Goal: Task Accomplishment & Management: Manage account settings

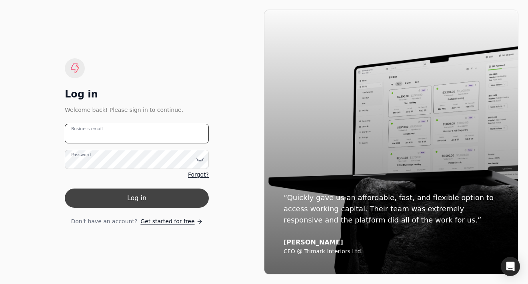
type email "[PERSON_NAME][EMAIL_ADDRESS][DOMAIN_NAME]"
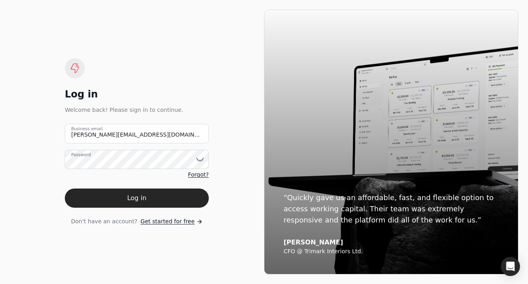
click at [141, 195] on button "Log in" at bounding box center [137, 198] width 144 height 19
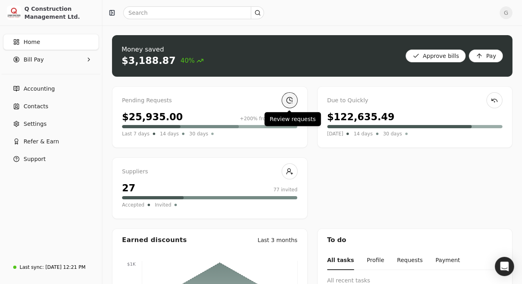
click at [291, 100] on link at bounding box center [289, 100] width 16 height 16
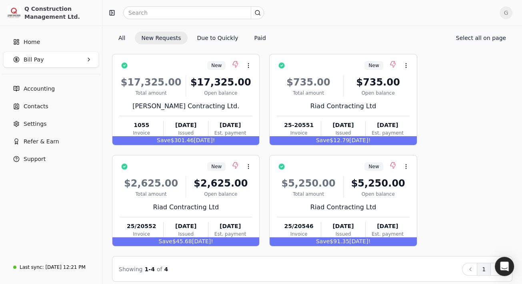
scroll to position [32, 0]
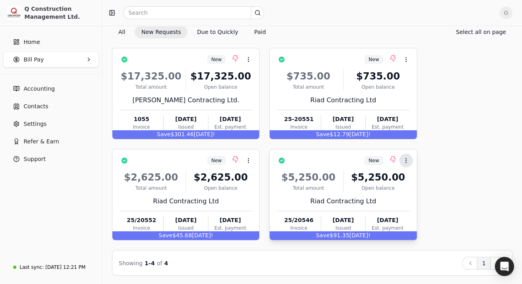
click at [403, 160] on icon at bounding box center [406, 161] width 6 height 6
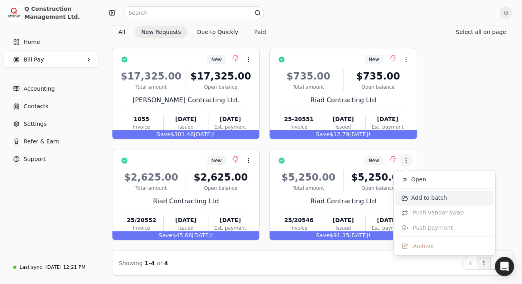
click at [415, 199] on span "Add to batch" at bounding box center [429, 198] width 36 height 8
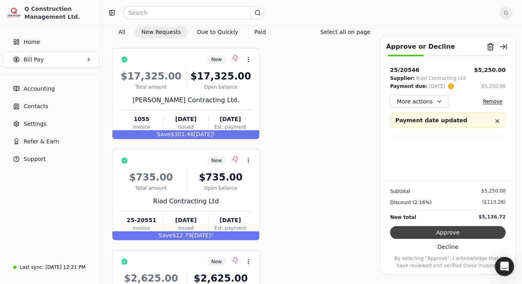
click at [465, 230] on button "Approve" at bounding box center [448, 232] width 116 height 13
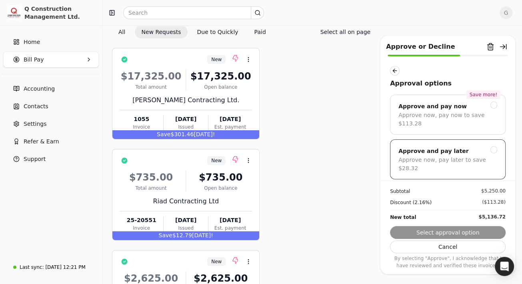
click at [490, 149] on div at bounding box center [493, 149] width 7 height 7
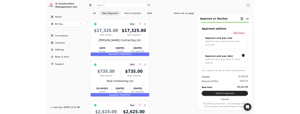
scroll to position [32, 0]
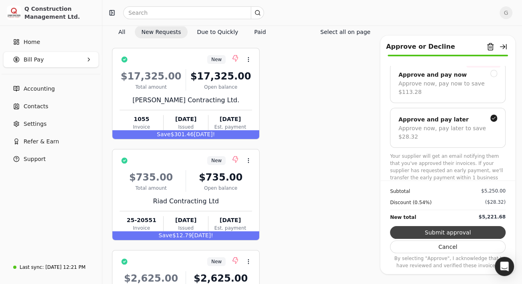
click at [476, 231] on button "Submit approval" at bounding box center [448, 232] width 116 height 13
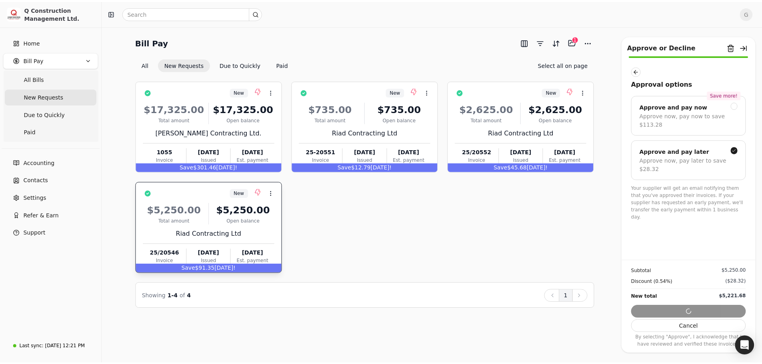
scroll to position [0, 0]
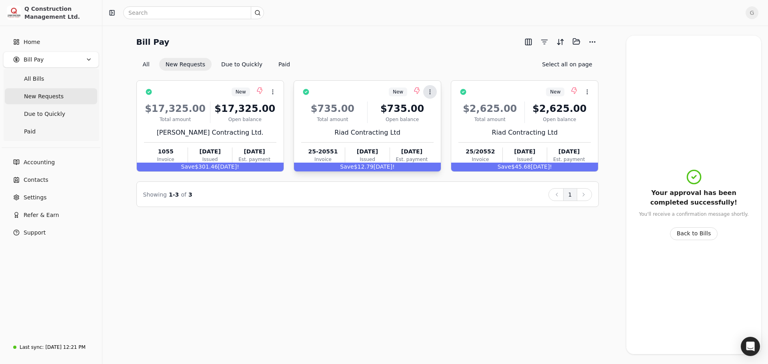
click at [430, 90] on circle at bounding box center [429, 90] width 0 height 0
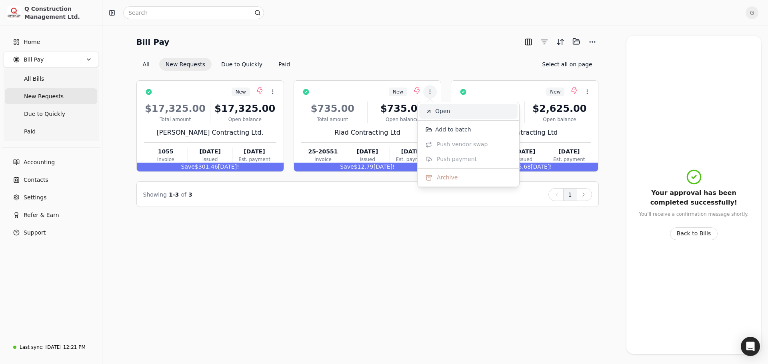
click at [442, 112] on span "Open" at bounding box center [442, 111] width 15 height 8
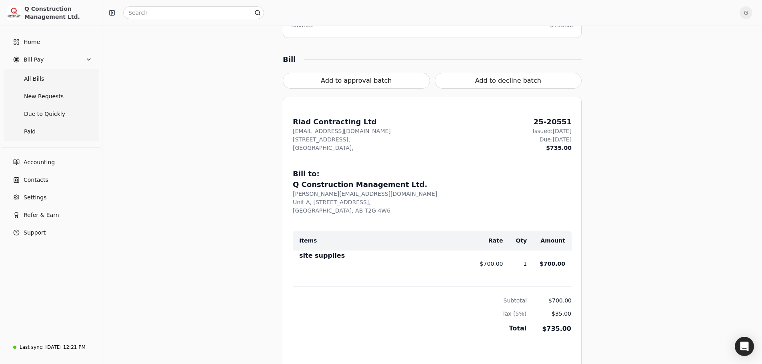
scroll to position [240, 0]
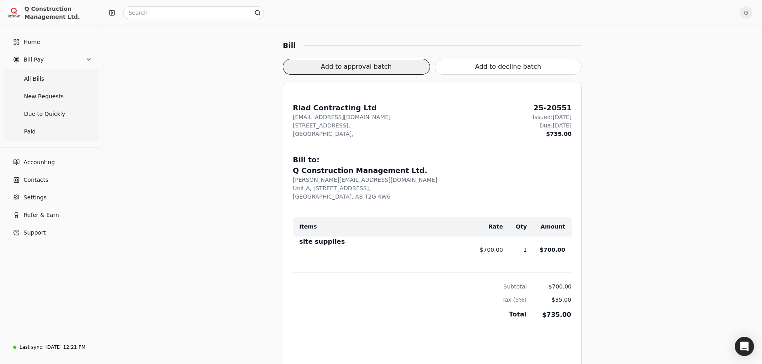
click at [360, 68] on button "Add to approval batch" at bounding box center [356, 67] width 147 height 16
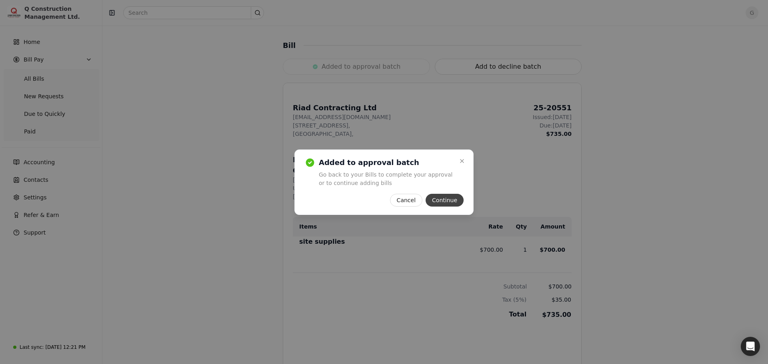
click at [443, 195] on button "Continue" at bounding box center [444, 200] width 38 height 13
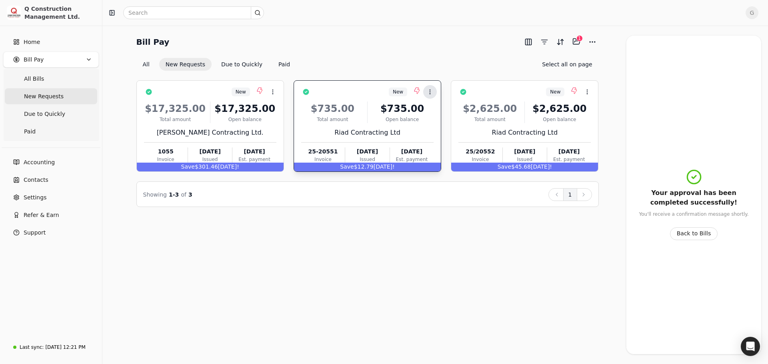
click at [430, 89] on icon at bounding box center [430, 92] width 6 height 6
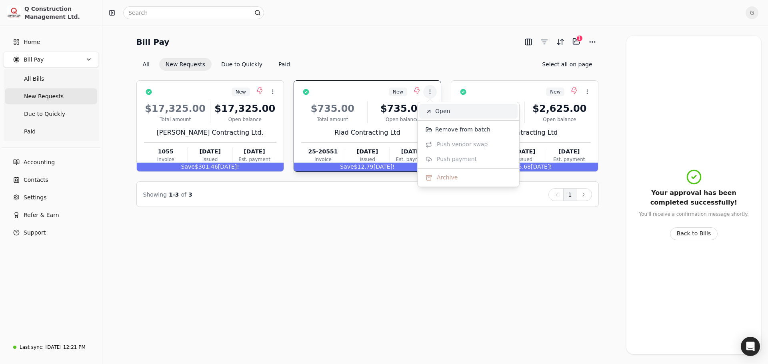
click at [454, 114] on li "Open" at bounding box center [468, 111] width 98 height 15
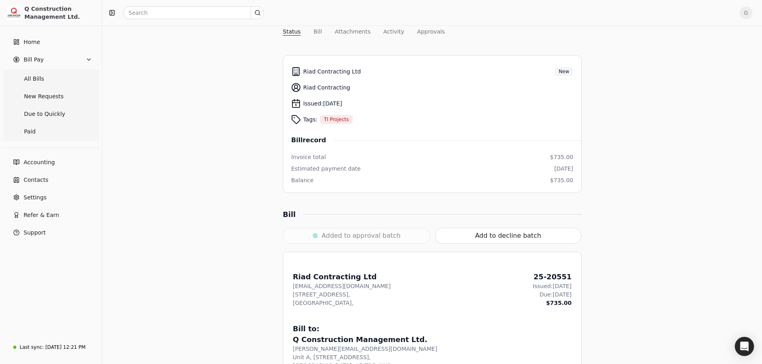
scroll to position [120, 0]
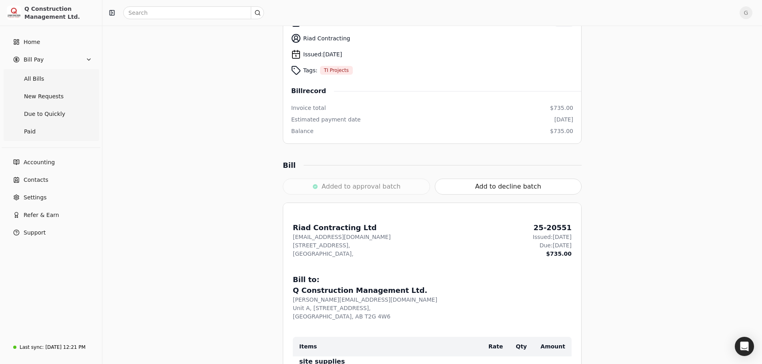
click at [386, 184] on div "Added to approval batch" at bounding box center [356, 187] width 147 height 16
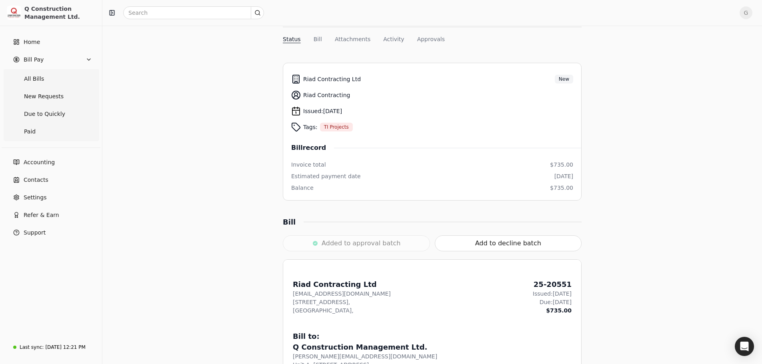
scroll to position [0, 0]
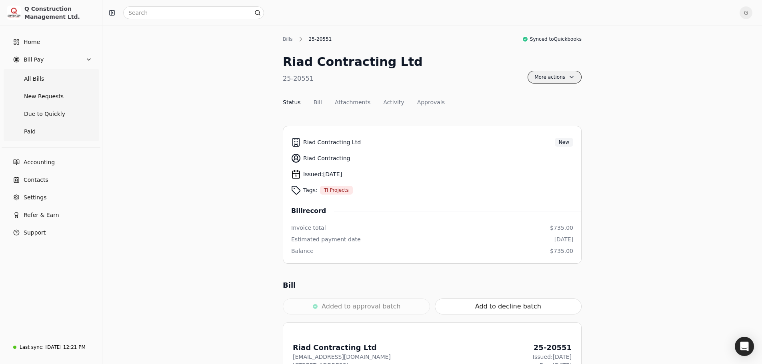
click at [527, 77] on span "More actions" at bounding box center [554, 77] width 54 height 13
click at [476, 68] on div "Riad Contracting Ltd 25-20551 More actions Context Menu Button" at bounding box center [432, 72] width 299 height 38
click at [289, 42] on div "Bills" at bounding box center [290, 39] width 14 height 7
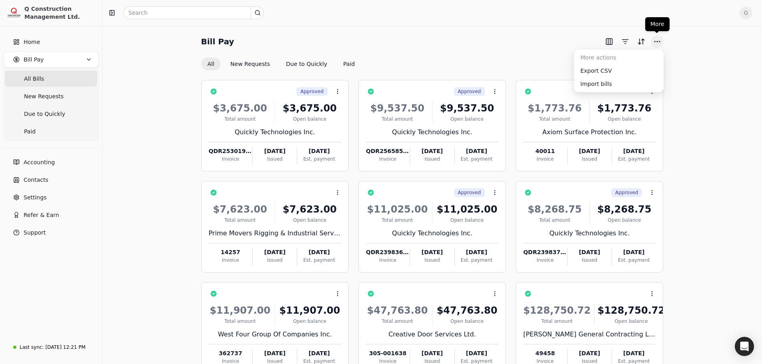
click at [527, 42] on button "More" at bounding box center [656, 41] width 13 height 13
click at [527, 284] on div "Open Intercom Messenger" at bounding box center [744, 346] width 21 height 21
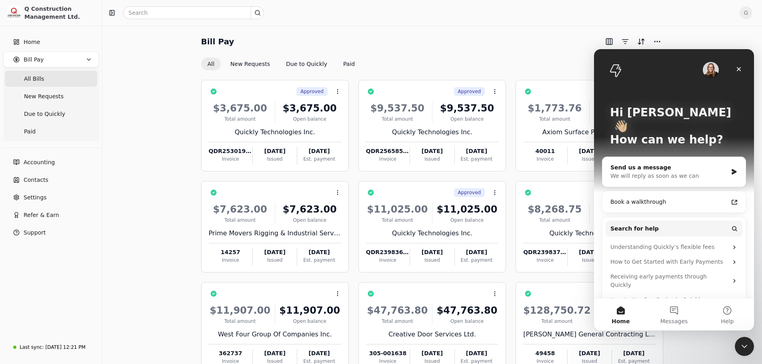
click at [527, 36] on div "Bill Pay All New Requests Due to Quickly Paid Approved Context Menu Button $3,6…" at bounding box center [432, 222] width 640 height 374
click at [527, 34] on div "Bill Pay All New Requests Due to Quickly Paid Approved Context Menu Button $3,6…" at bounding box center [431, 222] width 659 height 393
click at [527, 70] on icon "Close" at bounding box center [738, 69] width 4 height 4
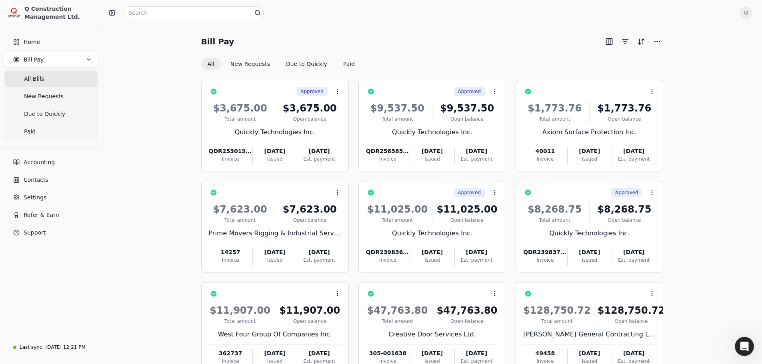
click at [439, 41] on div "Bill Pay" at bounding box center [432, 41] width 462 height 13
click at [236, 61] on button "New Requests" at bounding box center [250, 64] width 52 height 13
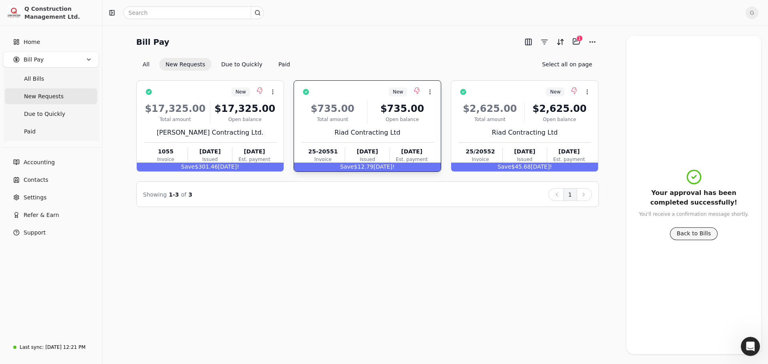
click at [527, 232] on button "Back to Bills" at bounding box center [694, 233] width 48 height 13
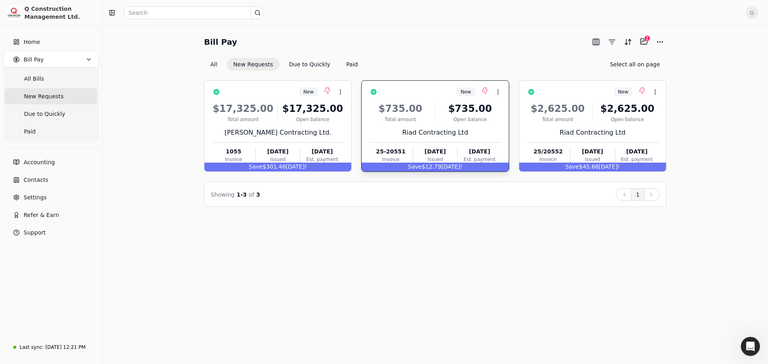
drag, startPoint x: 756, startPoint y: 192, endPoint x: 756, endPoint y: 200, distance: 7.2
drag, startPoint x: 756, startPoint y: 200, endPoint x: 446, endPoint y: 231, distance: 311.5
click at [446, 239] on div "Bill Pay Selected items: 1 1 All New Requests Due to Quickly Paid Select all on…" at bounding box center [434, 195] width 665 height 339
click at [504, 90] on button "Context Menu Button" at bounding box center [498, 92] width 14 height 14
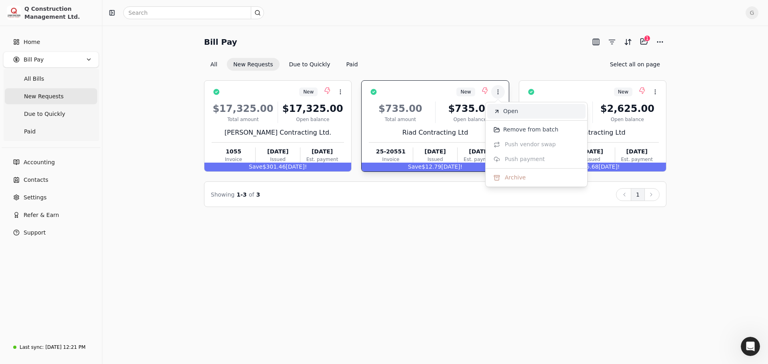
click at [501, 112] on li "Open" at bounding box center [536, 111] width 98 height 15
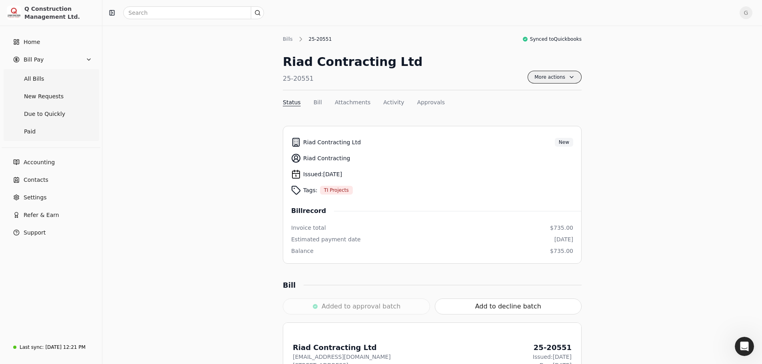
click at [527, 73] on span "More actions" at bounding box center [554, 77] width 54 height 13
click at [500, 73] on div "Riad Contracting Ltd 25-20551 More actions Context Menu Button" at bounding box center [432, 72] width 299 height 38
click at [316, 103] on button "Bill" at bounding box center [317, 102] width 8 height 8
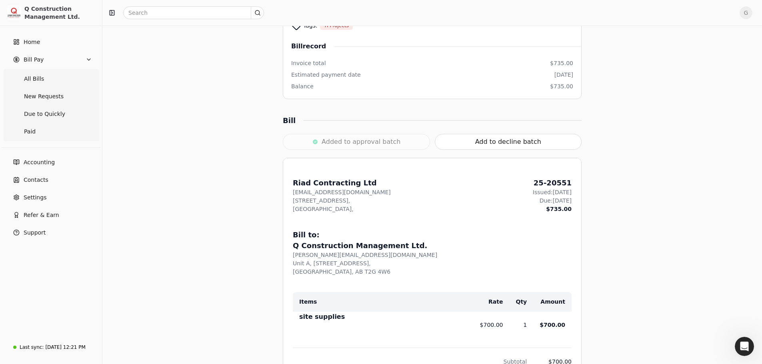
scroll to position [75, 0]
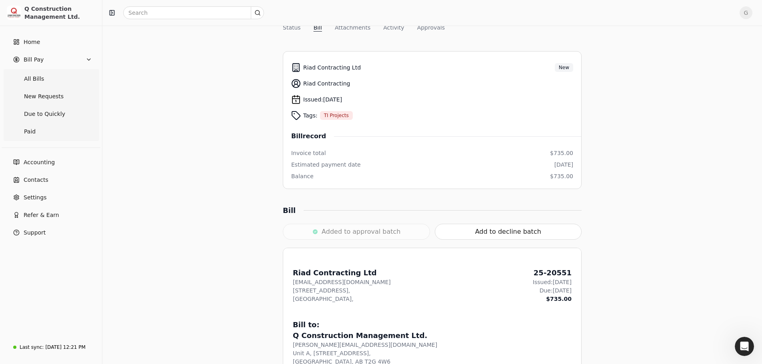
click at [341, 225] on div "Added to approval batch" at bounding box center [356, 232] width 147 height 16
click at [345, 233] on div "Added to approval batch" at bounding box center [356, 232] width 147 height 16
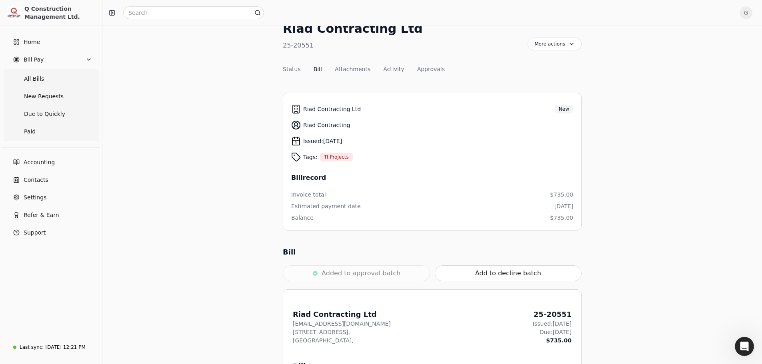
scroll to position [0, 0]
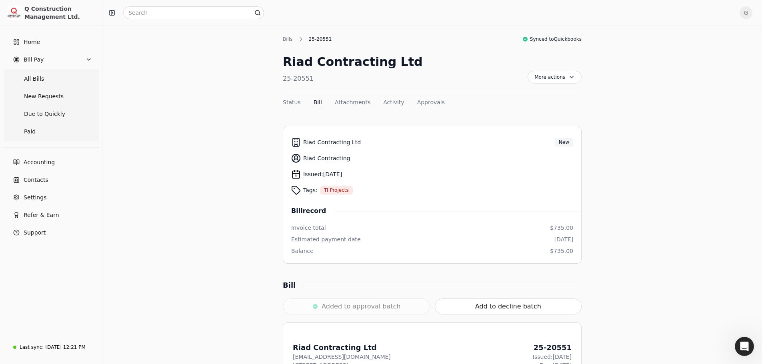
click at [314, 101] on button "Bill" at bounding box center [317, 102] width 8 height 8
click at [527, 77] on span "More actions" at bounding box center [554, 77] width 54 height 13
click at [451, 82] on div "Riad Contracting Ltd 25-20551 More actions Context Menu Button" at bounding box center [432, 72] width 299 height 38
click at [299, 100] on nav "Status Bill Attachments Activity Approvals" at bounding box center [432, 104] width 299 height 12
click at [292, 104] on button "Status" at bounding box center [292, 102] width 18 height 8
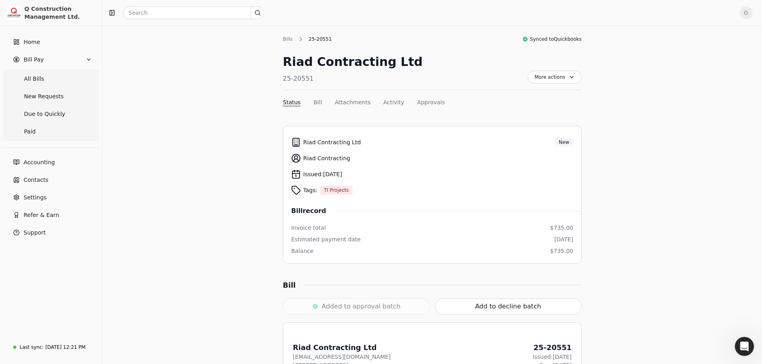
click at [293, 104] on button "Status" at bounding box center [292, 102] width 18 height 8
click at [314, 36] on div "25-20551" at bounding box center [320, 39] width 31 height 7
click at [314, 41] on div "25-20551" at bounding box center [320, 39] width 31 height 7
click at [287, 38] on div "Bills" at bounding box center [290, 39] width 14 height 7
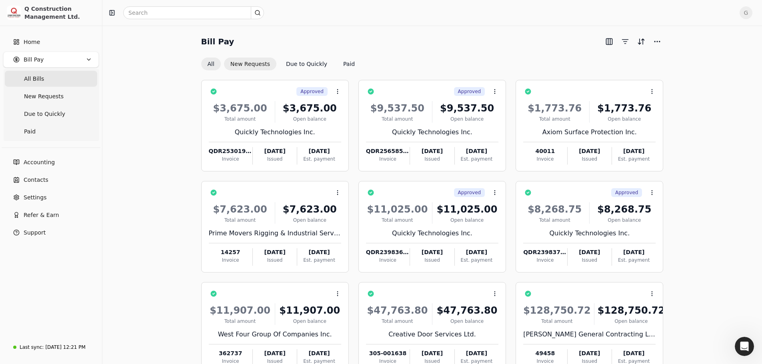
click at [269, 65] on button "New Requests" at bounding box center [250, 64] width 52 height 13
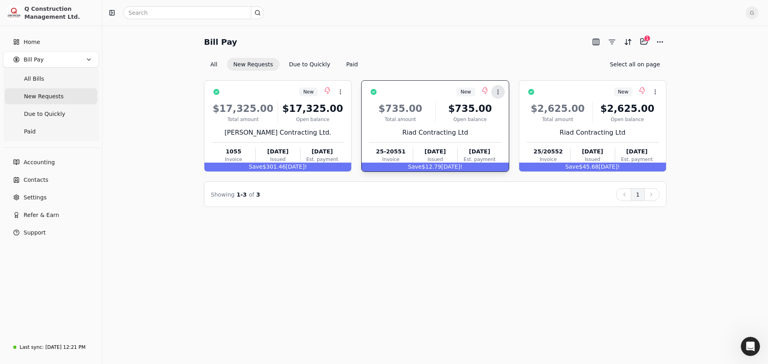
click at [497, 91] on icon at bounding box center [498, 92] width 6 height 6
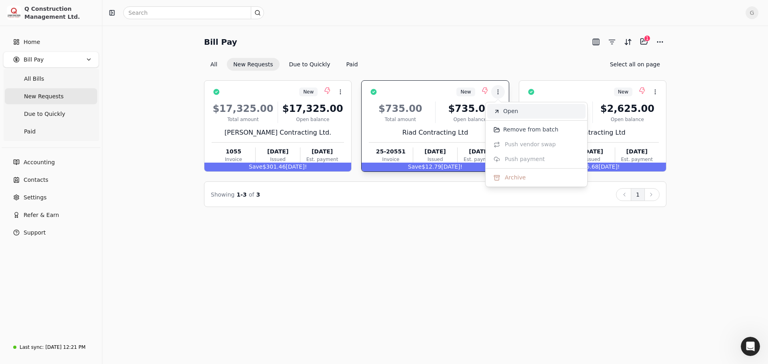
click at [509, 110] on span "Open" at bounding box center [510, 111] width 15 height 8
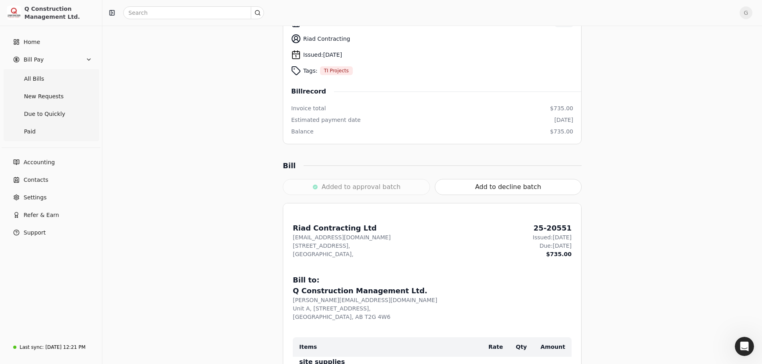
scroll to position [120, 0]
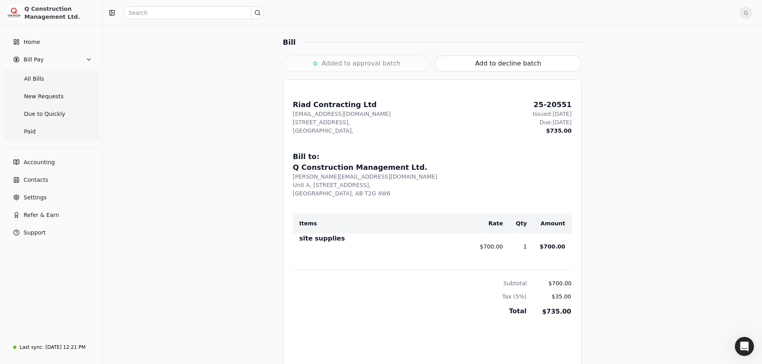
scroll to position [0, 0]
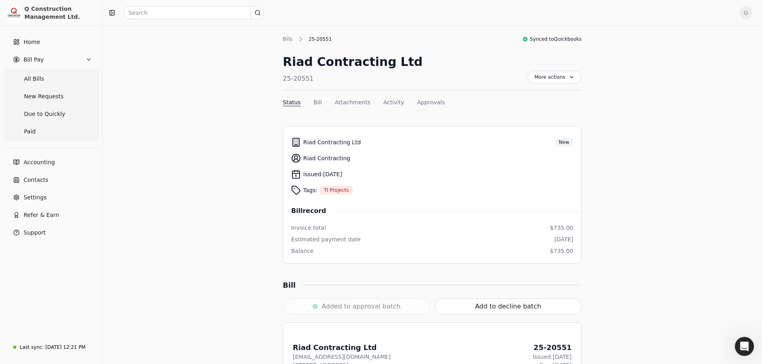
click at [527, 44] on div "Bills 25-20551 Synced to Quickbooks Riad Contracting Ltd 25-20551 More actions …" at bounding box center [432, 72] width 299 height 75
click at [30, 40] on span "Home" at bounding box center [32, 42] width 16 height 8
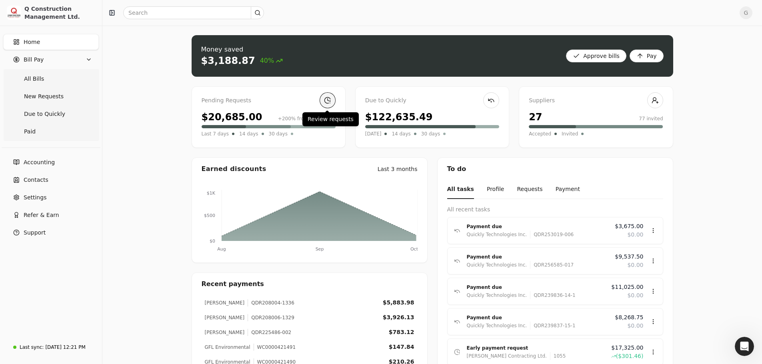
click at [329, 99] on link at bounding box center [327, 100] width 16 height 16
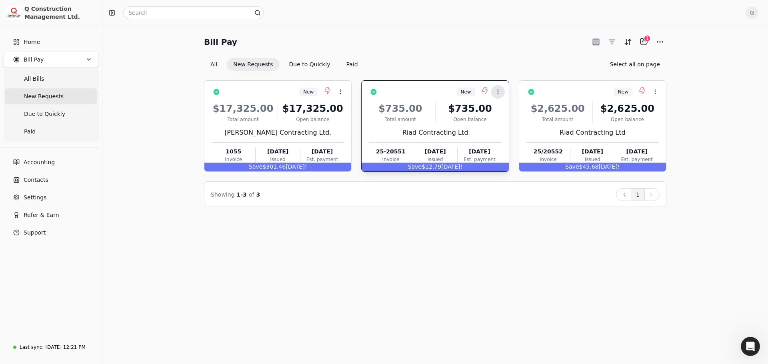
click at [499, 89] on icon at bounding box center [498, 92] width 6 height 6
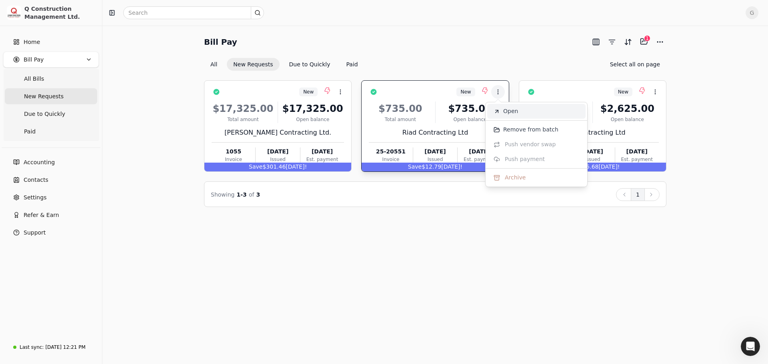
click at [505, 110] on span "Open" at bounding box center [510, 111] width 15 height 8
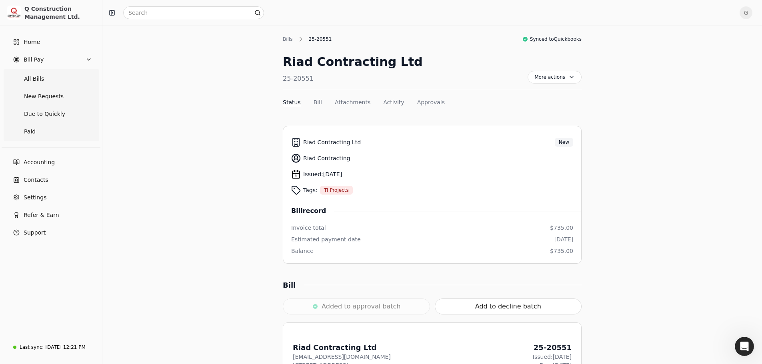
click at [319, 100] on button "Bill" at bounding box center [317, 102] width 8 height 8
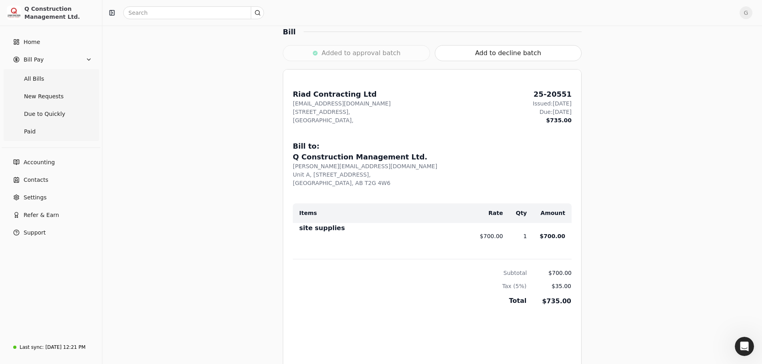
scroll to position [144, 0]
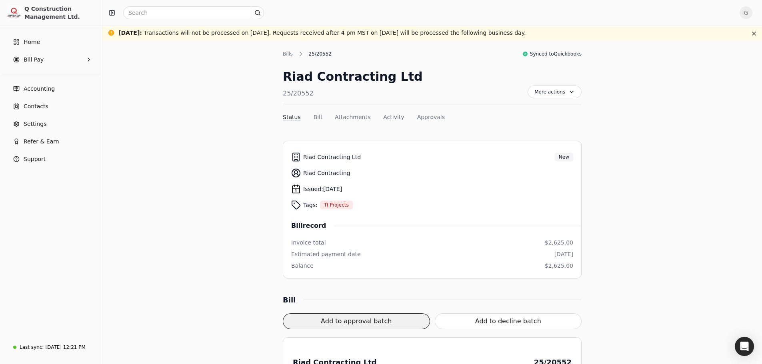
click at [389, 321] on button "Add to approval batch" at bounding box center [356, 321] width 147 height 16
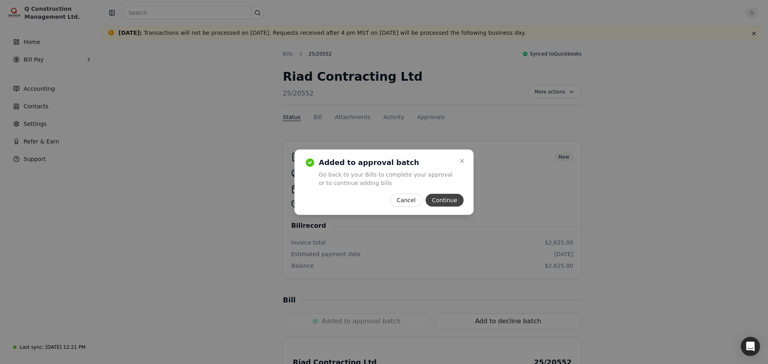
click at [434, 203] on button "Continue" at bounding box center [444, 200] width 38 height 13
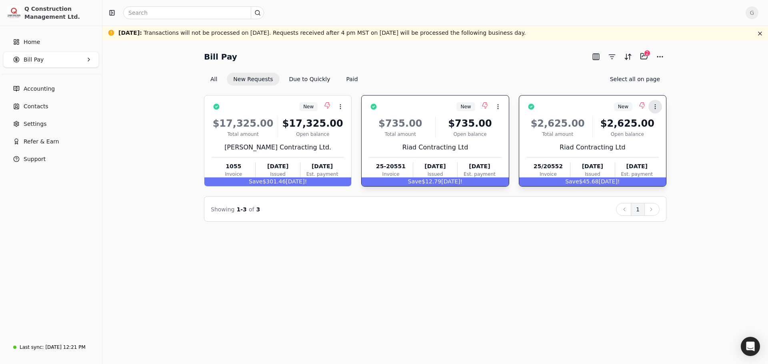
click at [655, 106] on circle at bounding box center [654, 106] width 0 height 0
click at [661, 124] on span "Open" at bounding box center [667, 126] width 15 height 8
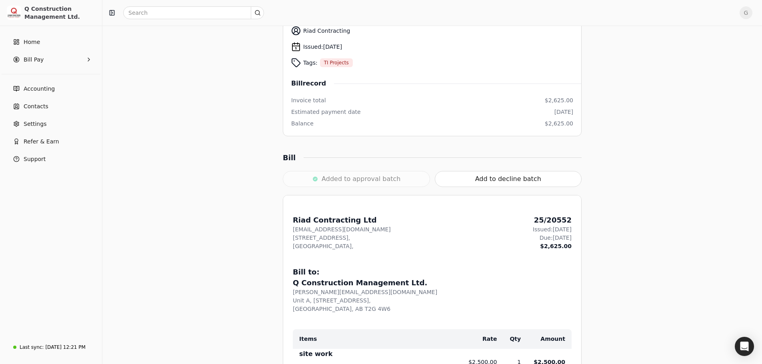
scroll to position [160, 0]
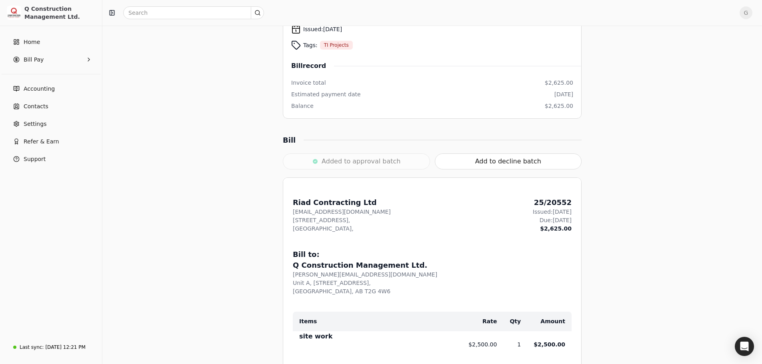
click at [349, 164] on div "Added to approval batch" at bounding box center [356, 162] width 147 height 16
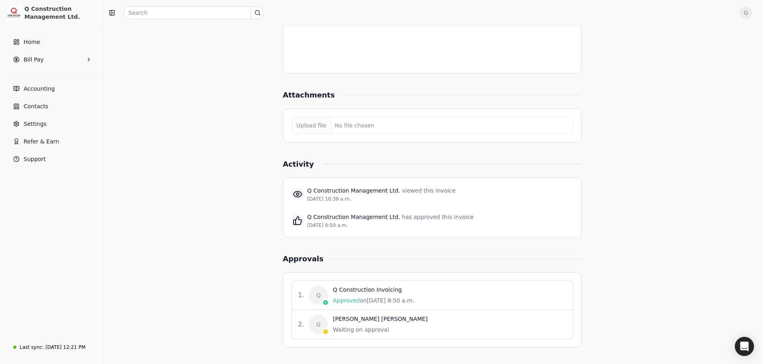
scroll to position [649, 0]
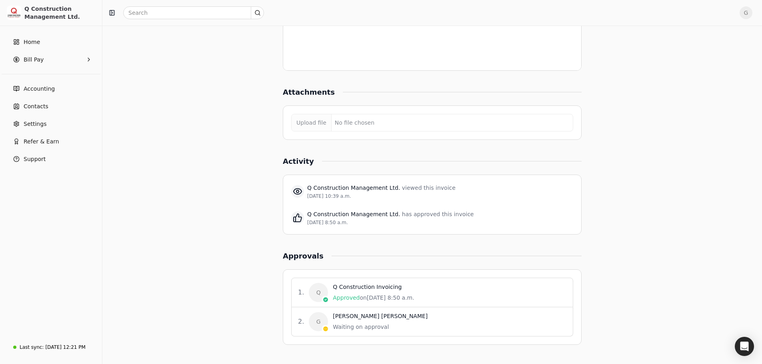
click at [409, 278] on div "1 . Q Q Construction Invoicing Approved on Oct 6, 8:50 a.m." at bounding box center [432, 293] width 282 height 30
click at [381, 294] on div "Approved on Oct 6, 8:50 a.m." at bounding box center [373, 298] width 81 height 8
click at [368, 288] on div "Q Construction Invoicing" at bounding box center [373, 287] width 81 height 8
click at [351, 325] on div "Waiting on approval" at bounding box center [380, 327] width 95 height 8
click at [745, 352] on div "Open Intercom Messenger" at bounding box center [744, 346] width 21 height 21
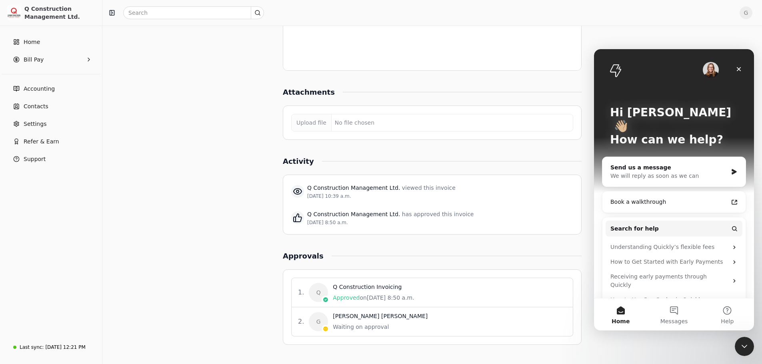
scroll to position [0, 0]
drag, startPoint x: 665, startPoint y: 40, endPoint x: 685, endPoint y: 41, distance: 20.0
click at [739, 68] on icon "Close" at bounding box center [738, 69] width 4 height 4
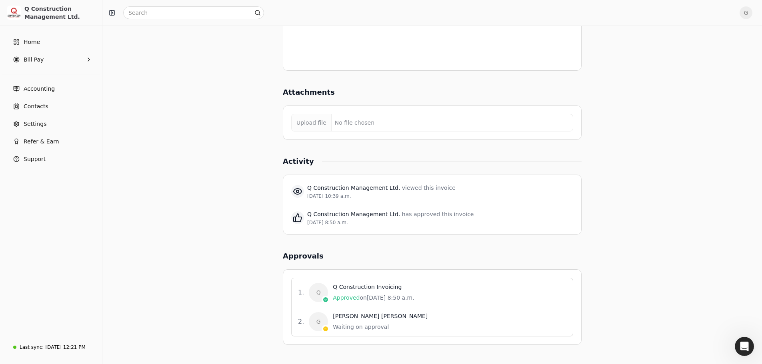
drag, startPoint x: 752, startPoint y: 46, endPoint x: 758, endPoint y: 43, distance: 7.2
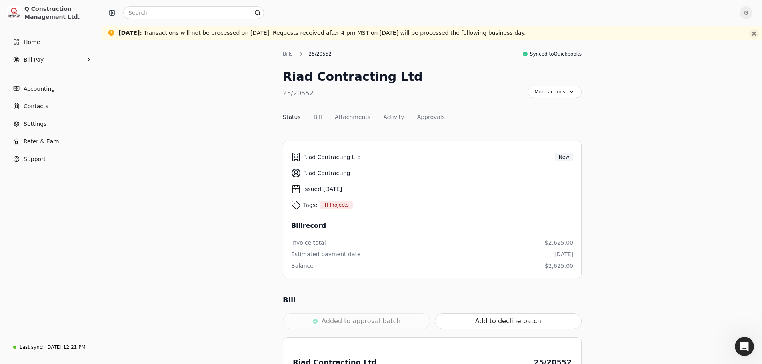
click at [753, 30] on button "button" at bounding box center [754, 34] width 10 height 10
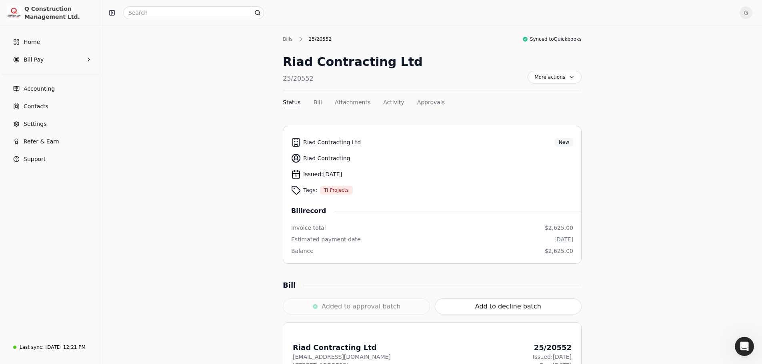
click at [377, 45] on div "Bills 25/20552 Synced to Quickbooks Riad Contracting Ltd 25/20552 More actions …" at bounding box center [432, 72] width 299 height 75
click at [285, 38] on div "Bills" at bounding box center [290, 39] width 14 height 7
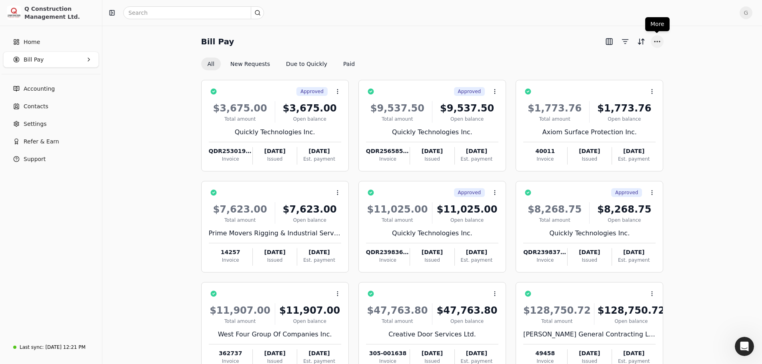
click at [657, 44] on button "More" at bounding box center [656, 41] width 13 height 13
click at [235, 62] on button "New Requests" at bounding box center [250, 64] width 52 height 13
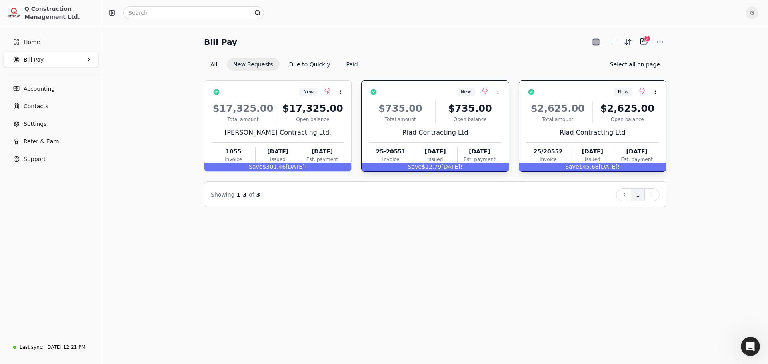
click at [357, 134] on div "New Context Menu Button $17,325.00 Total amount $17,325.00 Open balance Carter …" at bounding box center [435, 126] width 462 height 92
click at [497, 88] on button "Context Menu Button" at bounding box center [498, 92] width 14 height 14
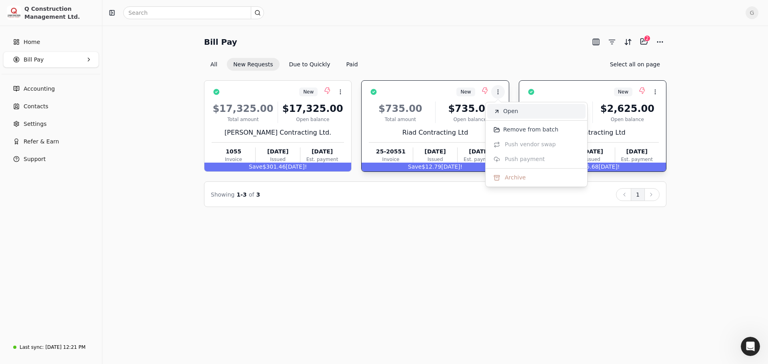
click at [504, 113] on span "Open" at bounding box center [510, 111] width 15 height 8
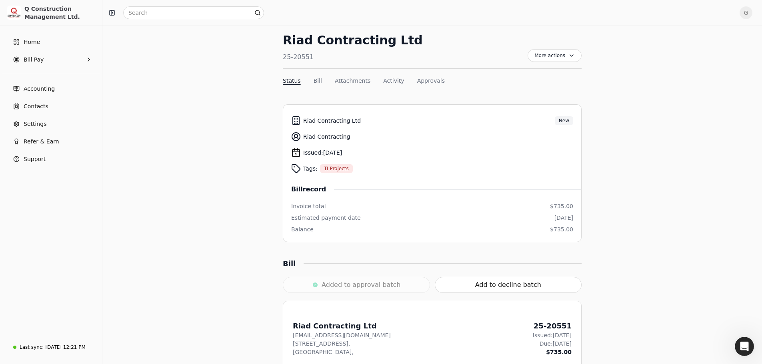
scroll to position [40, 0]
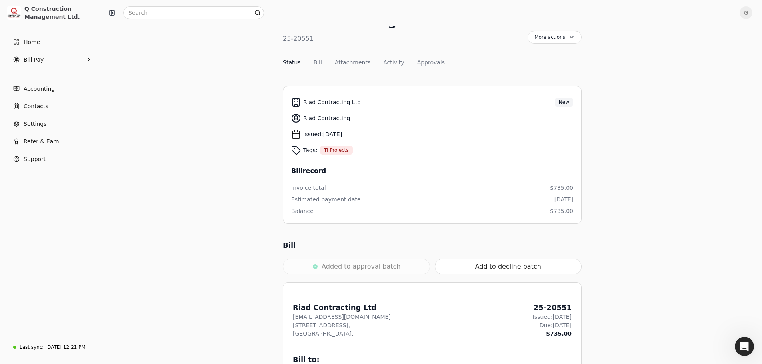
click at [351, 262] on div "Added to approval batch" at bounding box center [356, 267] width 147 height 16
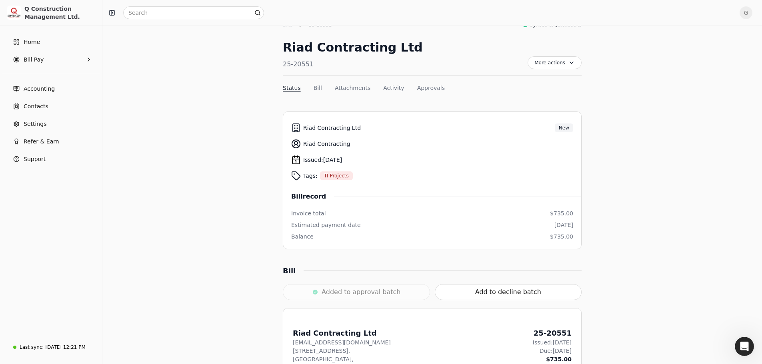
scroll to position [0, 0]
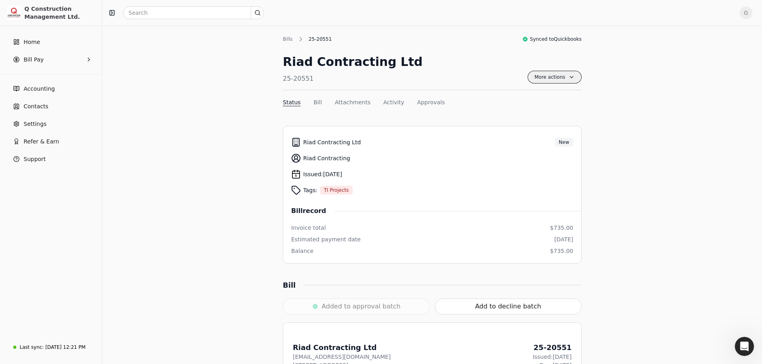
click at [575, 74] on span "More actions" at bounding box center [554, 77] width 54 height 13
click at [313, 101] on button "Bill" at bounding box center [317, 102] width 8 height 8
click at [423, 102] on button "Approvals" at bounding box center [431, 102] width 28 height 8
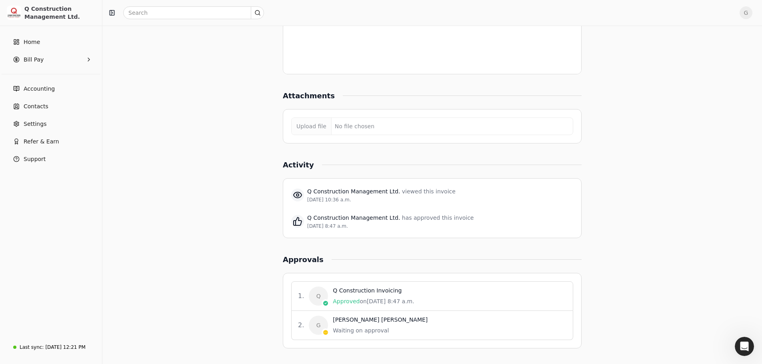
scroll to position [634, 0]
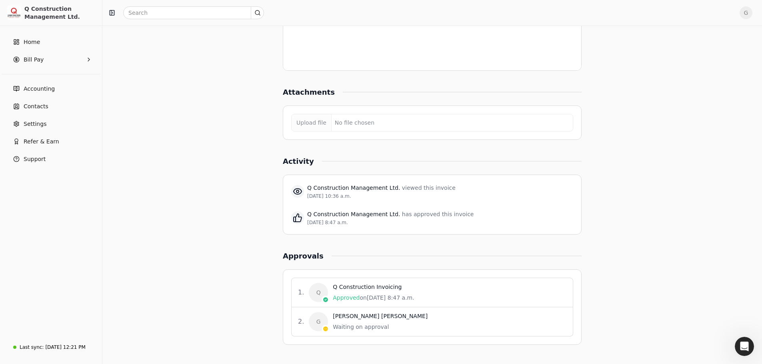
click at [359, 309] on div "2 . G Greg Landry Waiting on approval" at bounding box center [432, 321] width 282 height 29
drag, startPoint x: 301, startPoint y: 277, endPoint x: 302, endPoint y: 273, distance: 4.4
click at [301, 276] on div "1 . Q Q Construction Invoicing Approved on Oct 6, 8:47 a.m. 2 . G Greg Landry W…" at bounding box center [432, 307] width 299 height 76
click at [303, 256] on div "Approvals" at bounding box center [307, 256] width 49 height 11
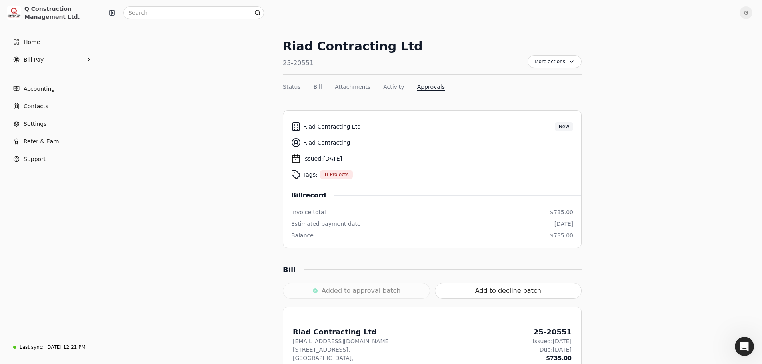
scroll to position [0, 0]
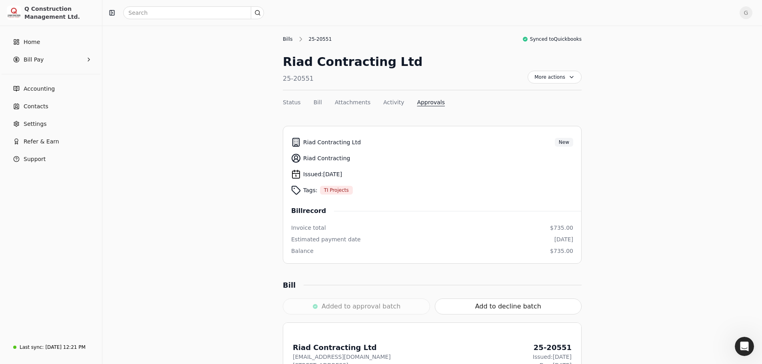
click at [284, 40] on div "Bills" at bounding box center [290, 39] width 14 height 7
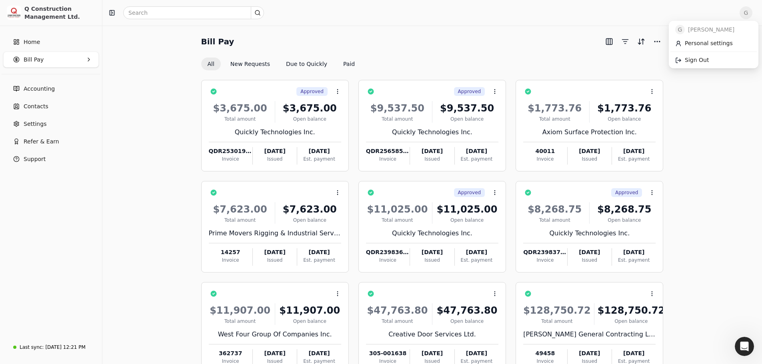
click at [752, 17] on span "G" at bounding box center [745, 12] width 13 height 13
click at [720, 40] on span "Personal settings" at bounding box center [708, 43] width 48 height 8
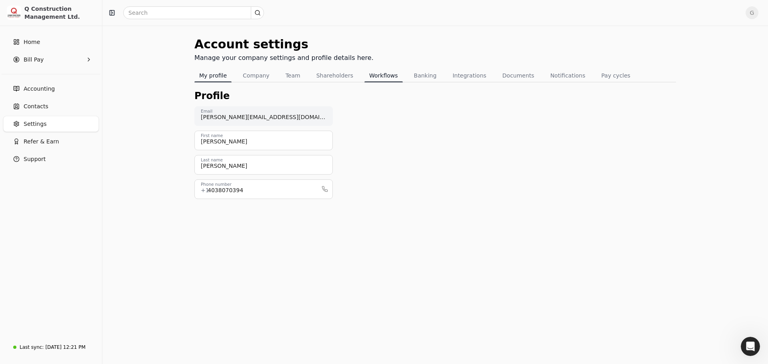
click at [364, 76] on button "Workflows" at bounding box center [383, 75] width 38 height 13
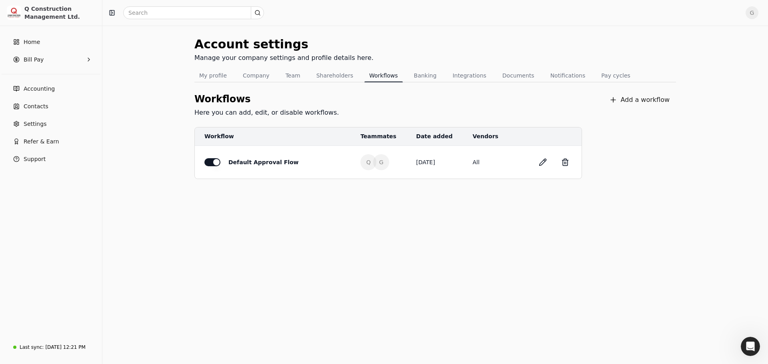
click at [498, 101] on div "Workflows Here you can add, edit, or disable workflows. Add a workflow" at bounding box center [434, 104] width 481 height 45
click at [499, 80] on button "Documents" at bounding box center [518, 75] width 42 height 13
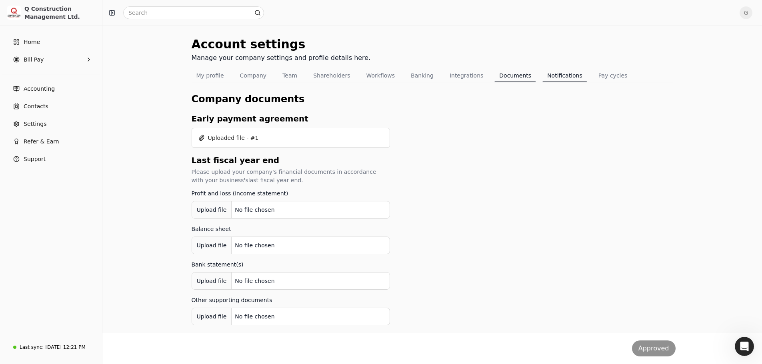
click at [542, 77] on button "Notifications" at bounding box center [564, 75] width 45 height 13
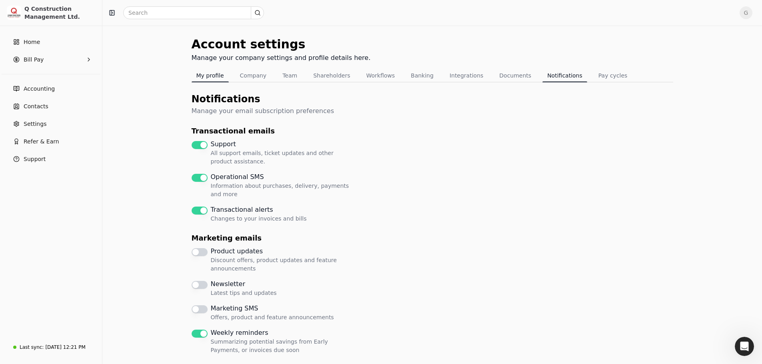
click at [219, 74] on button "My profile" at bounding box center [210, 75] width 37 height 13
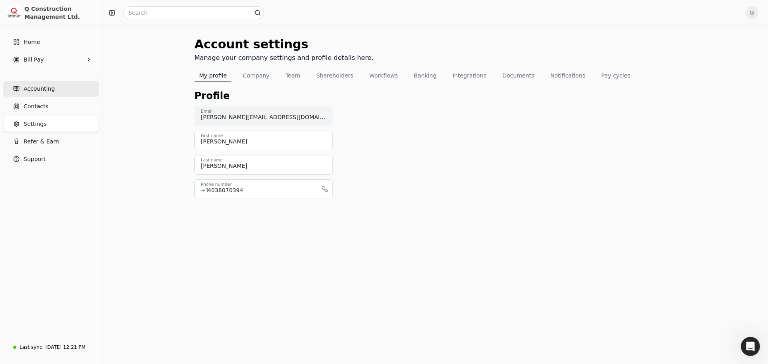
click at [42, 88] on span "Accounting" at bounding box center [39, 89] width 31 height 8
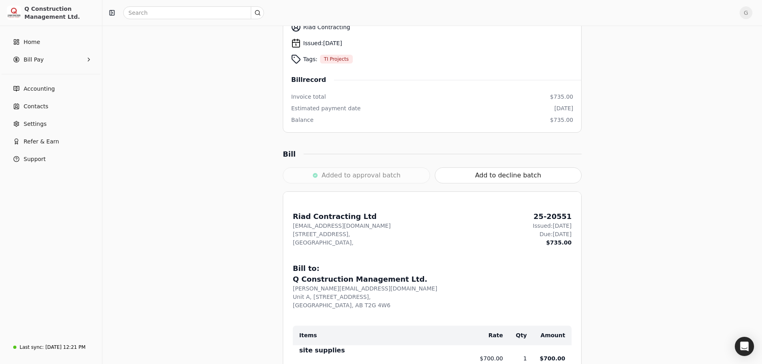
scroll to position [240, 0]
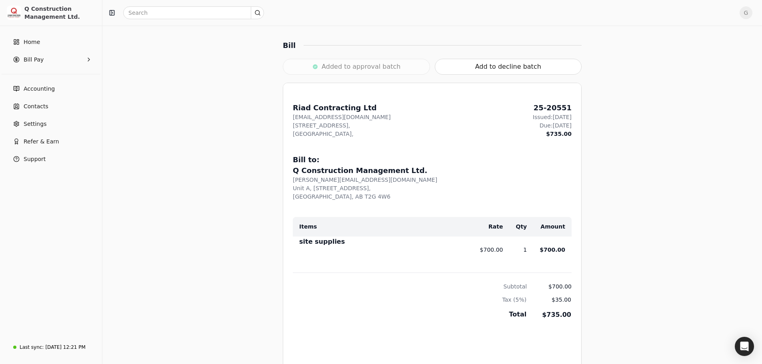
click at [388, 69] on div "Added to approval batch" at bounding box center [356, 67] width 147 height 16
click at [465, 69] on button "Add to decline batch" at bounding box center [508, 67] width 147 height 16
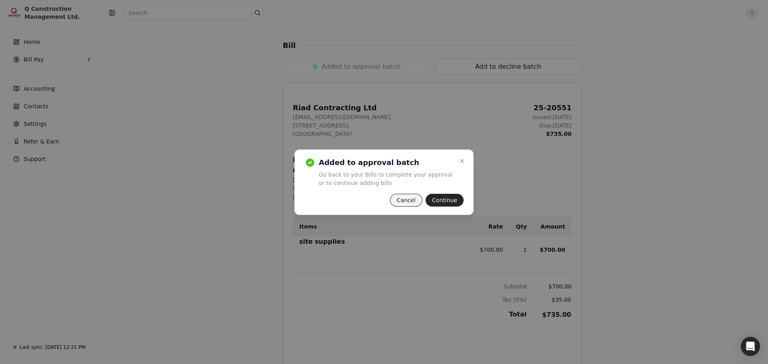
click at [419, 199] on button "Cancel" at bounding box center [406, 200] width 32 height 13
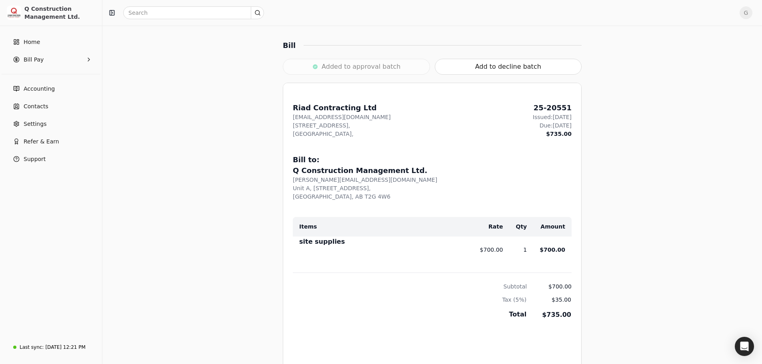
click at [373, 70] on div "Added to approval batch" at bounding box center [356, 67] width 147 height 16
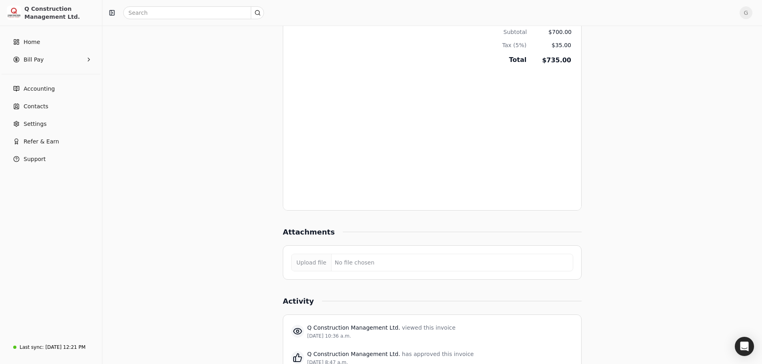
scroll to position [634, 0]
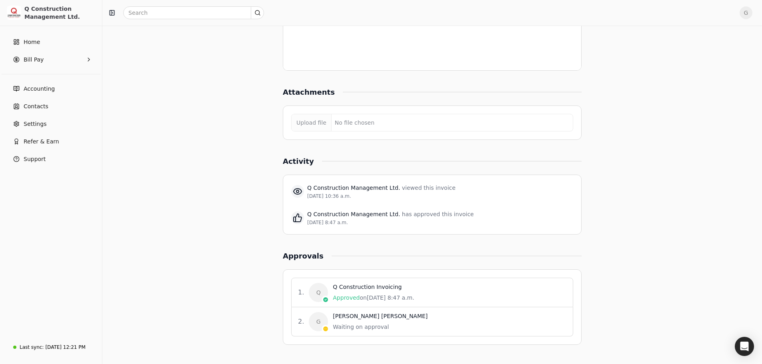
click at [358, 312] on div "2 . G Greg Landry Waiting on approval" at bounding box center [432, 321] width 282 height 29
click at [350, 297] on span "Approved" at bounding box center [346, 298] width 27 height 6
click at [348, 292] on div "Q Construction Invoicing Approved on Oct 6, 8:47 a.m." at bounding box center [373, 292] width 81 height 19
click at [314, 257] on div "Approvals" at bounding box center [307, 256] width 49 height 11
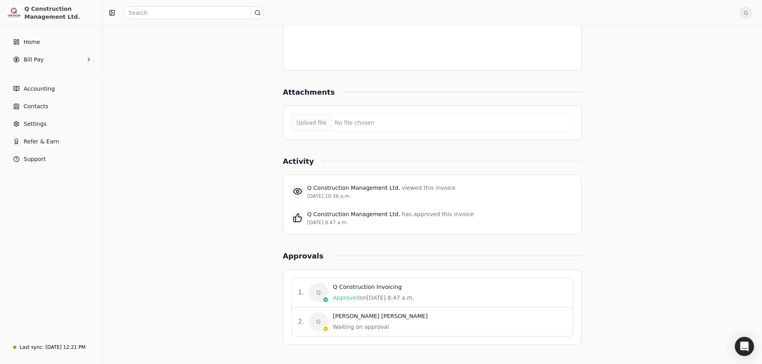
click at [59, 60] on Pay "Bill Pay" at bounding box center [51, 60] width 96 height 16
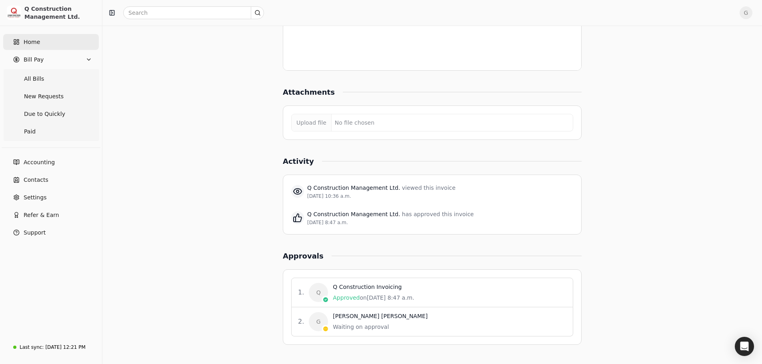
click at [64, 44] on link "Home" at bounding box center [51, 42] width 96 height 16
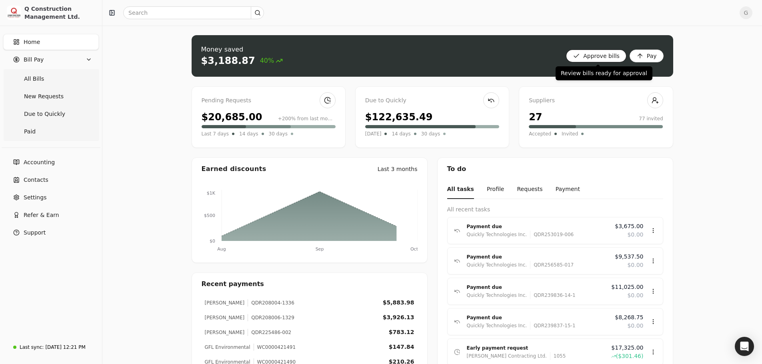
click at [617, 55] on bills "Approve bills" at bounding box center [596, 56] width 60 height 13
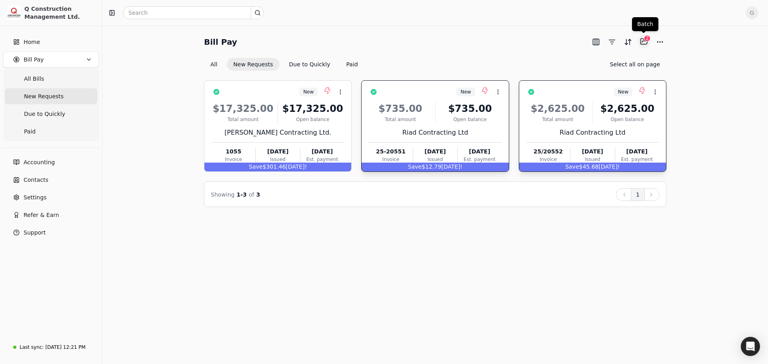
click at [646, 43] on button "Selected items: 2" at bounding box center [643, 41] width 13 height 13
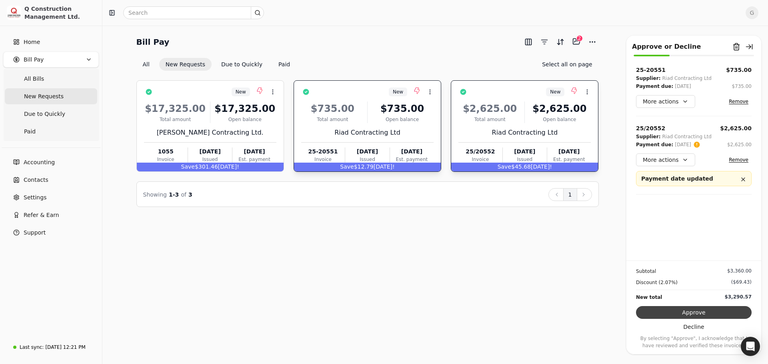
click at [722, 318] on button "Approve" at bounding box center [694, 312] width 116 height 13
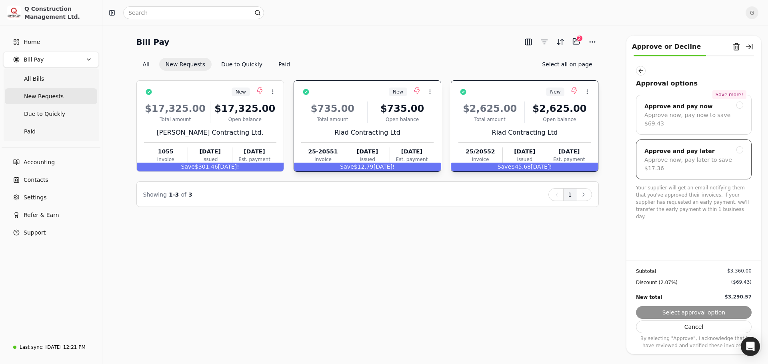
click at [733, 146] on div "Approve and pay later" at bounding box center [693, 151] width 99 height 10
click at [697, 312] on button "Submit approval" at bounding box center [694, 312] width 116 height 13
